Goal: Find specific page/section: Find specific page/section

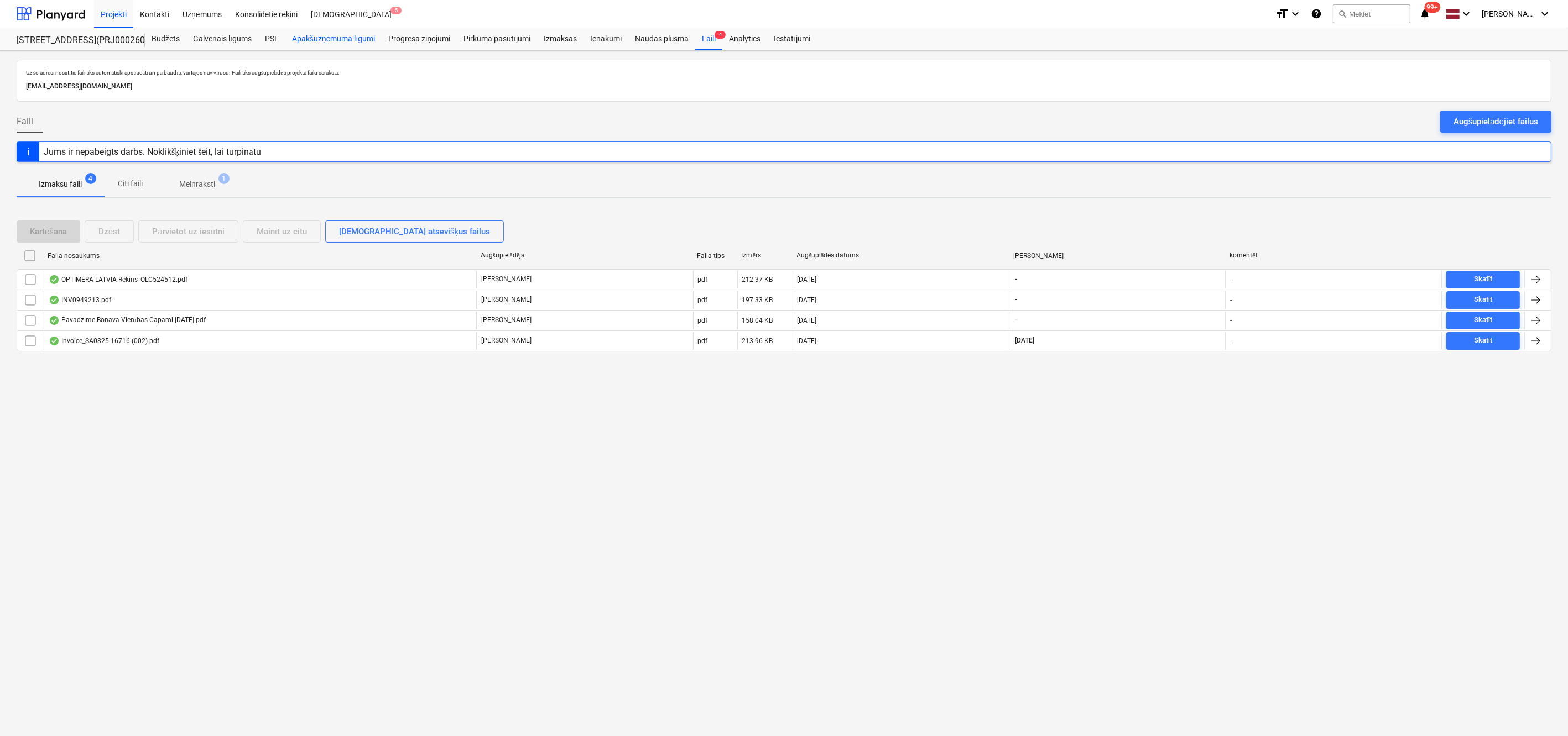
click at [322, 38] on div "Apakšuzņēmuma līgumi" at bounding box center [334, 39] width 96 height 22
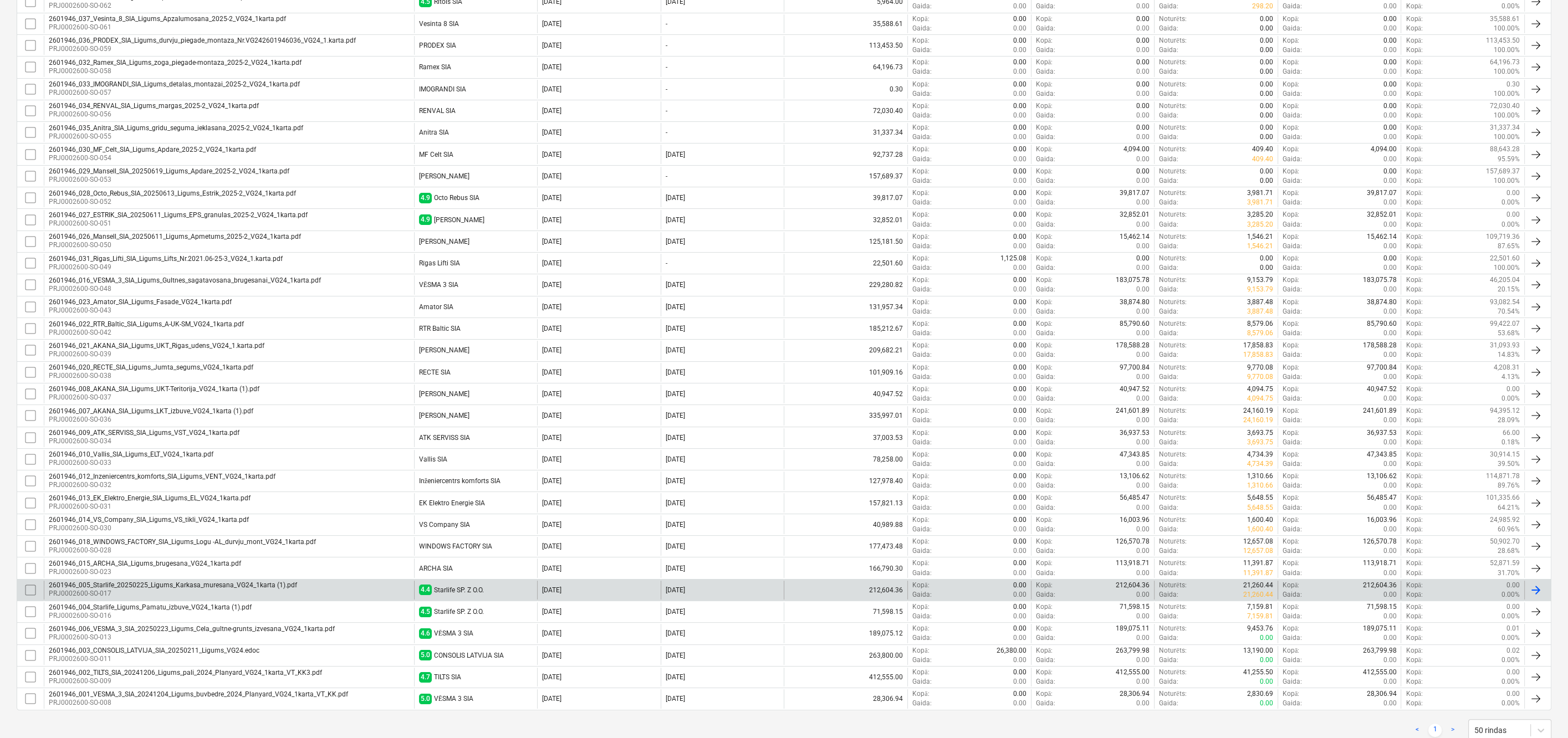
scroll to position [188, 0]
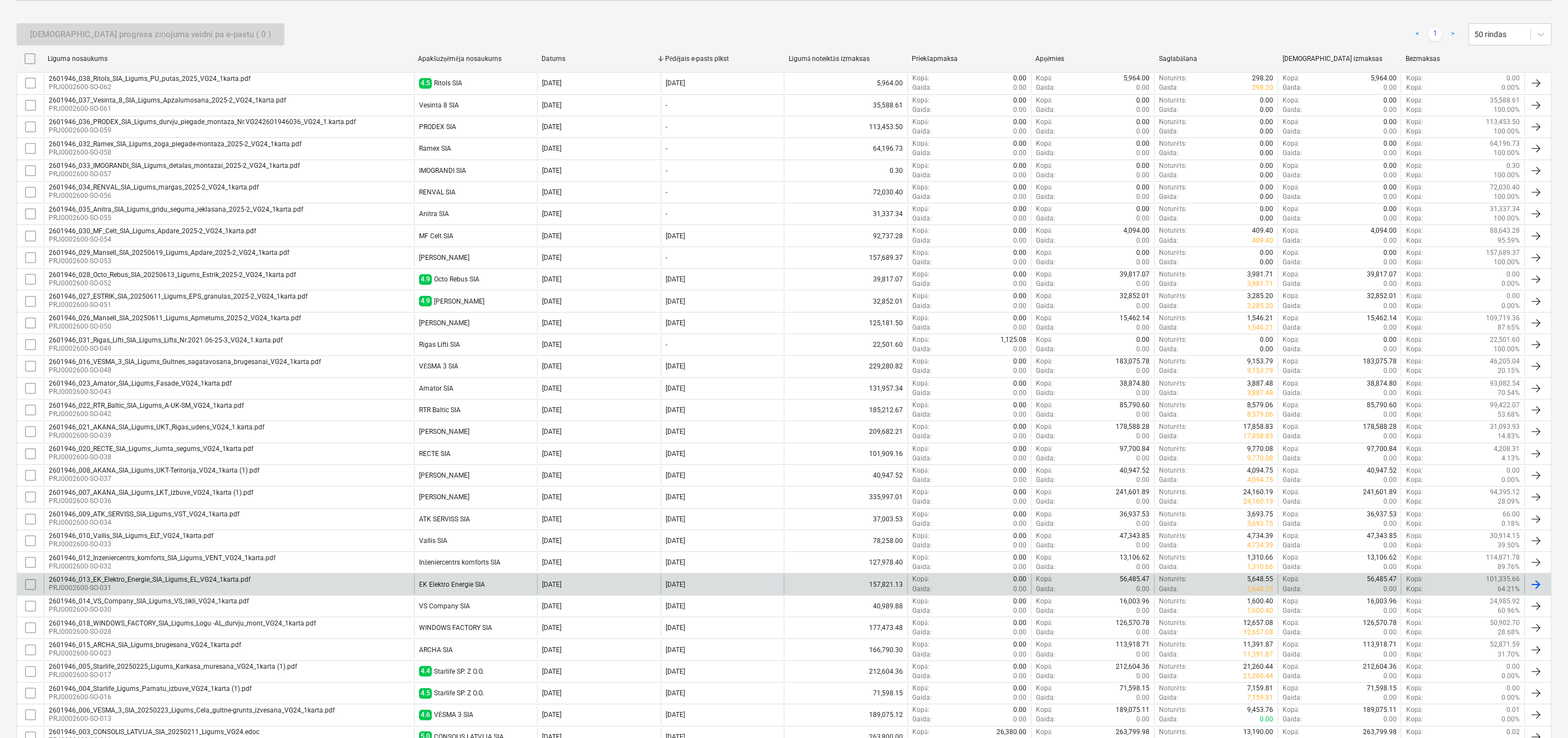
click at [122, 576] on div "2601946_013_EK_Elektro_Energie_SIA_Ligums_EL_VG24_1karta.pdf" at bounding box center [150, 580] width 202 height 8
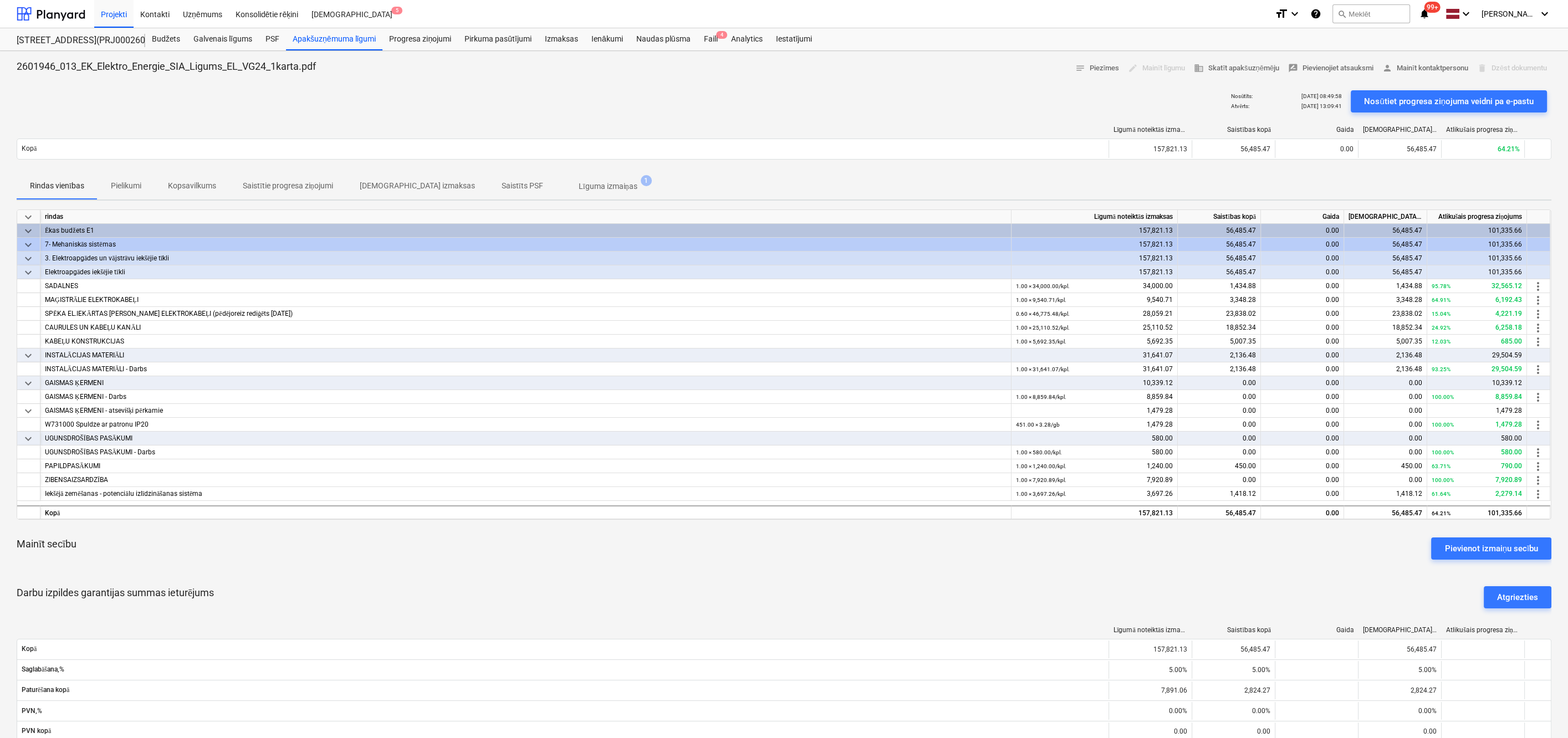
click at [119, 181] on p "Pielikumi" at bounding box center [126, 186] width 30 height 12
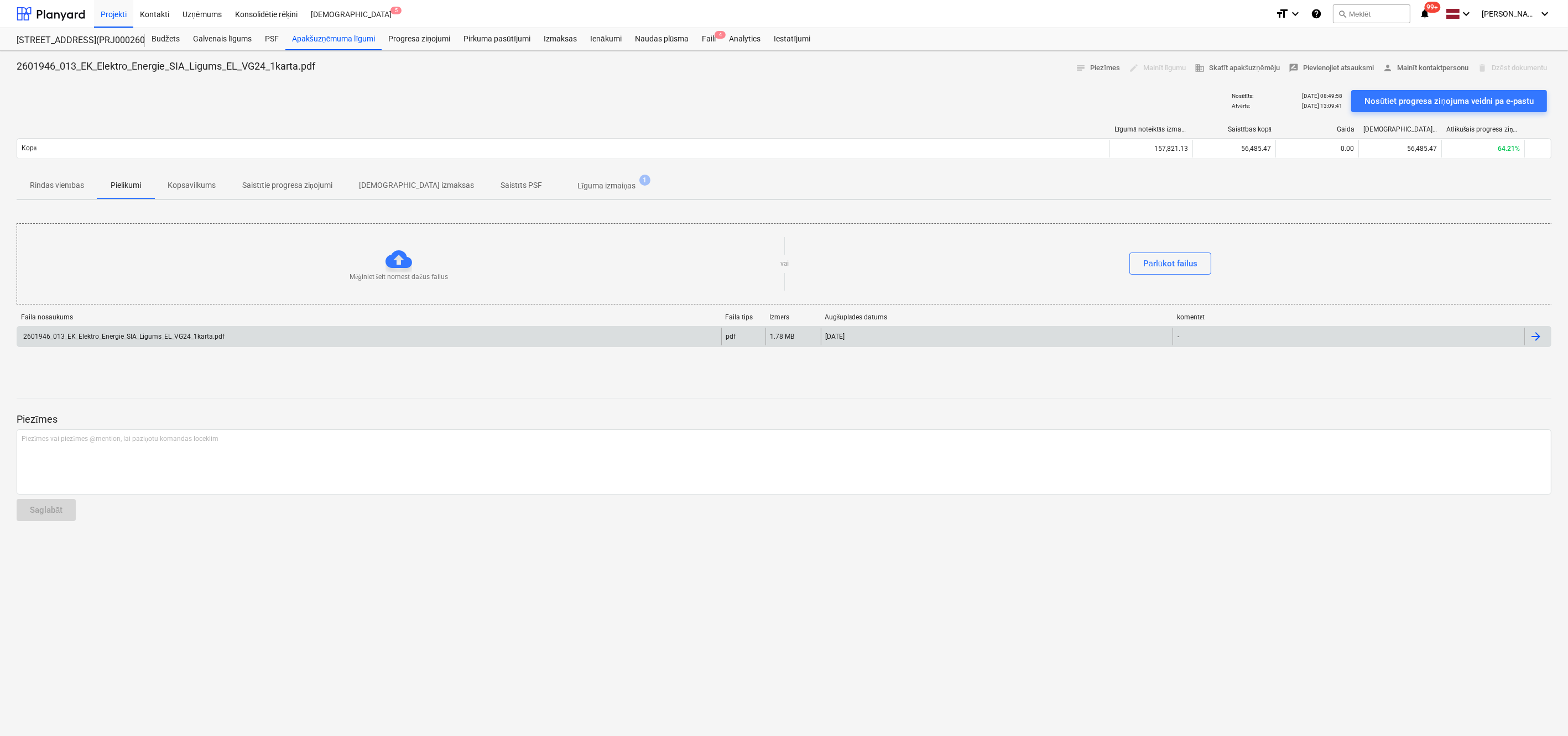
click at [136, 337] on div "2601946_013_EK_Elektro_Energie_SIA_Ligums_EL_VG24_1karta.pdf" at bounding box center [123, 337] width 203 height 8
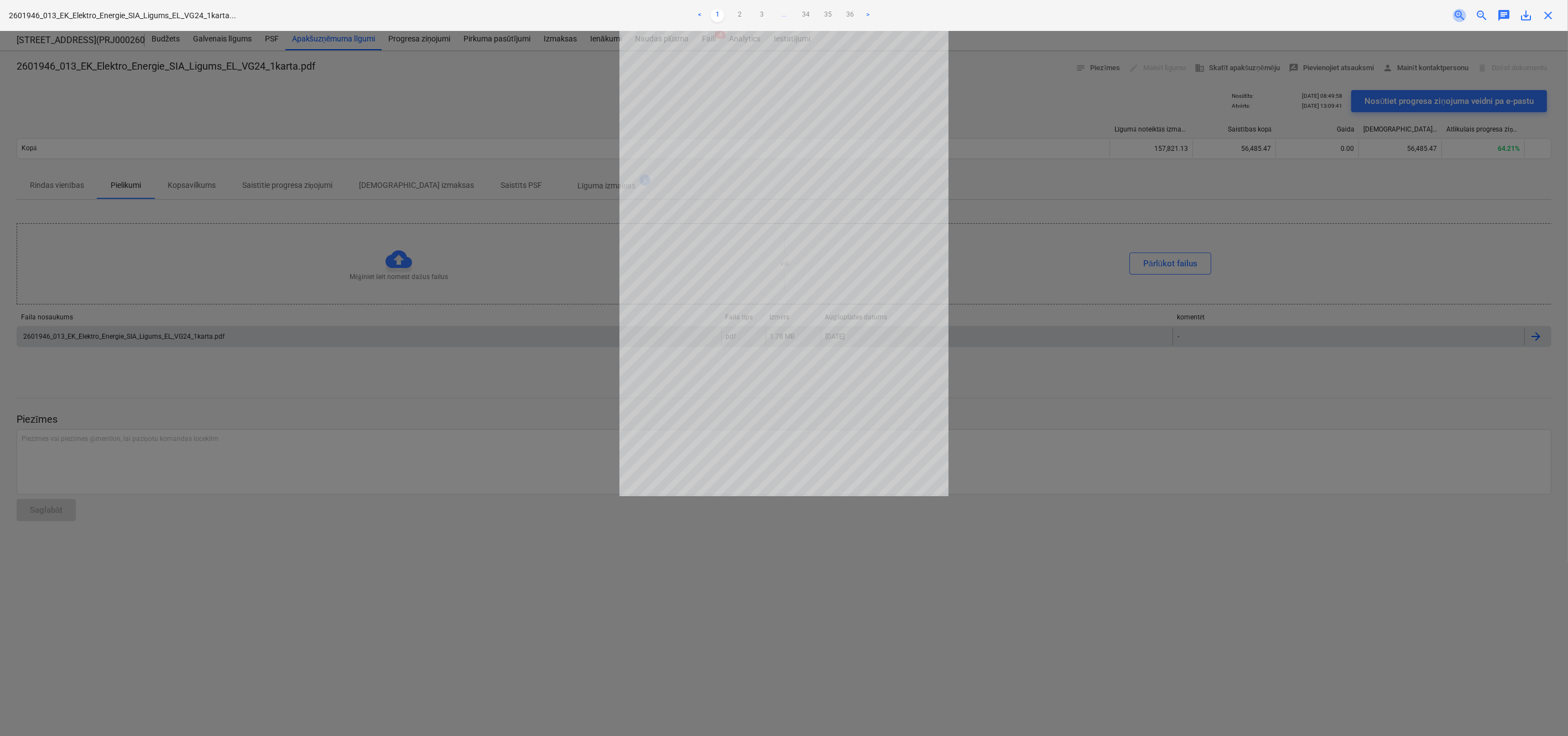
drag, startPoint x: 1032, startPoint y: 69, endPoint x: 1459, endPoint y: 13, distance: 430.7
click at [1459, 13] on span "zoom_in" at bounding box center [1459, 15] width 14 height 13
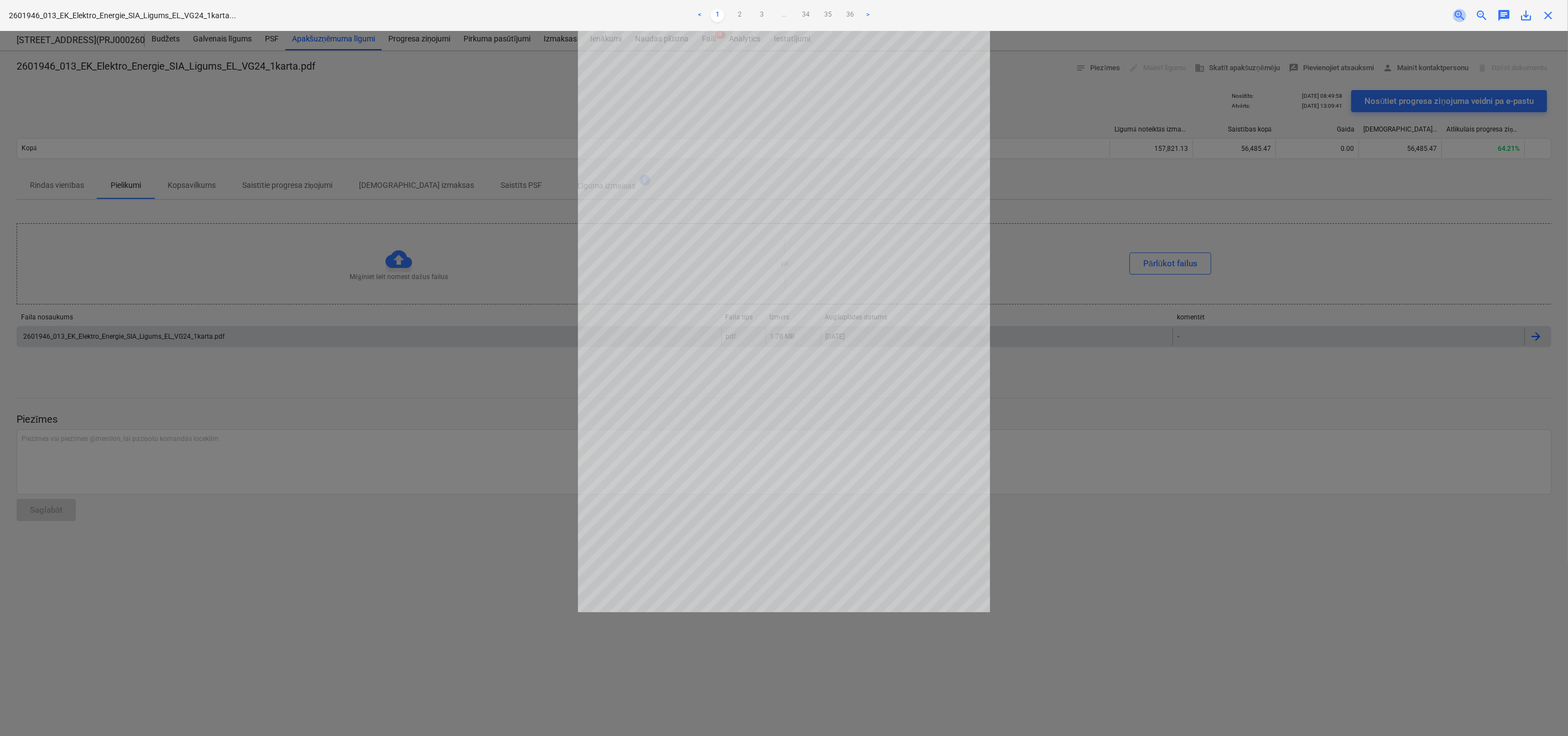
click at [1459, 13] on span "zoom_in" at bounding box center [1459, 15] width 14 height 13
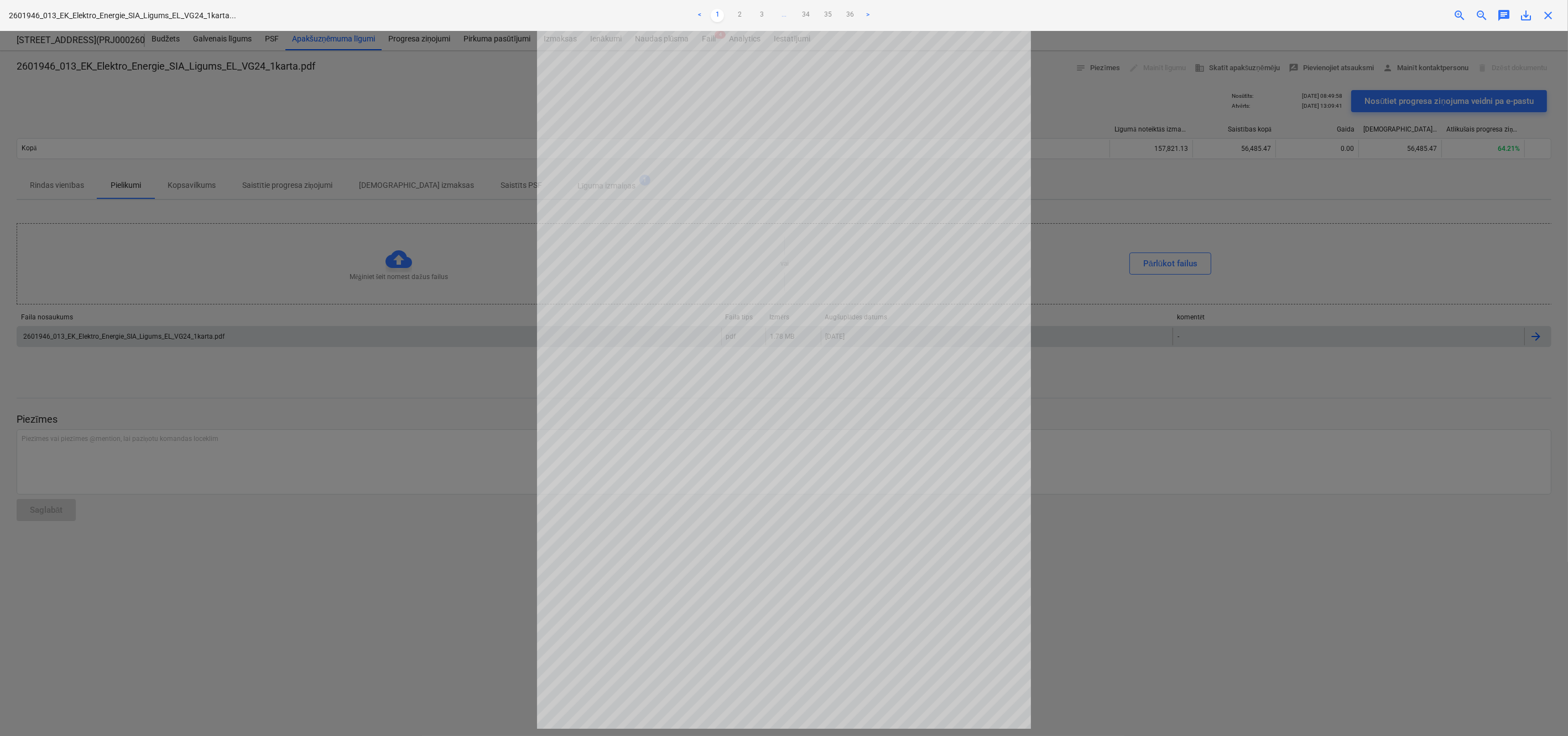
click at [451, 112] on div at bounding box center [784, 383] width 1568 height 705
click at [1091, 573] on div at bounding box center [784, 383] width 1568 height 705
click at [1549, 16] on span "close" at bounding box center [1548, 15] width 14 height 13
